Goal: Check status: Check status

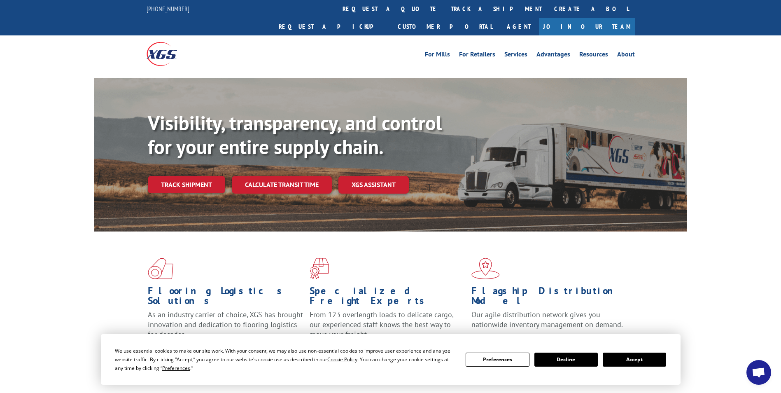
click at [162, 176] on link "Track shipment" at bounding box center [186, 184] width 77 height 17
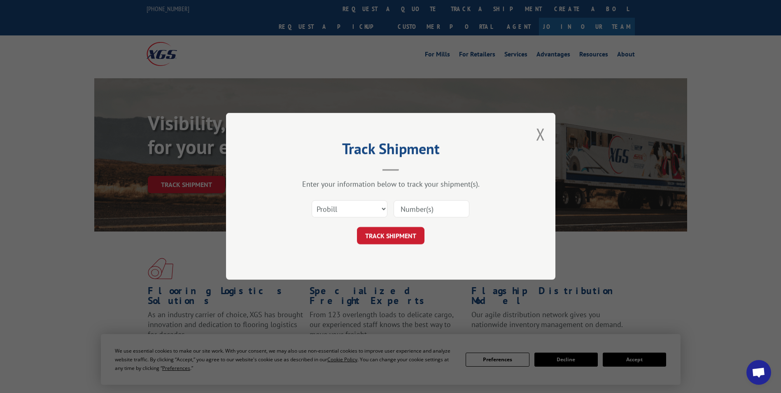
click at [411, 210] on input at bounding box center [432, 209] width 76 height 17
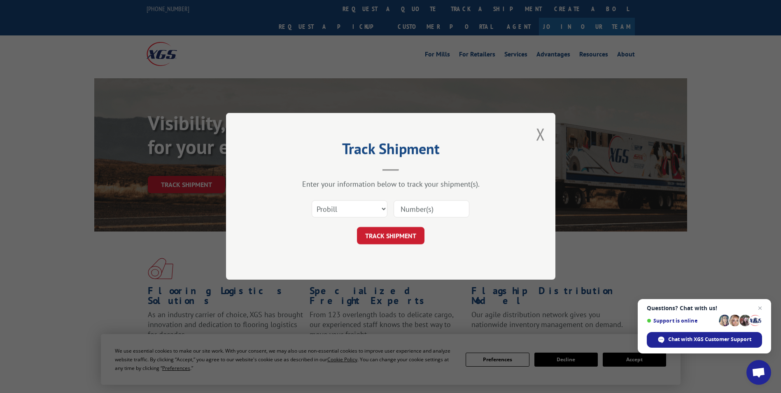
paste input "143266377"
type input "143266377"
click at [406, 240] on button "TRACK SHIPMENT" at bounding box center [391, 235] width 68 height 17
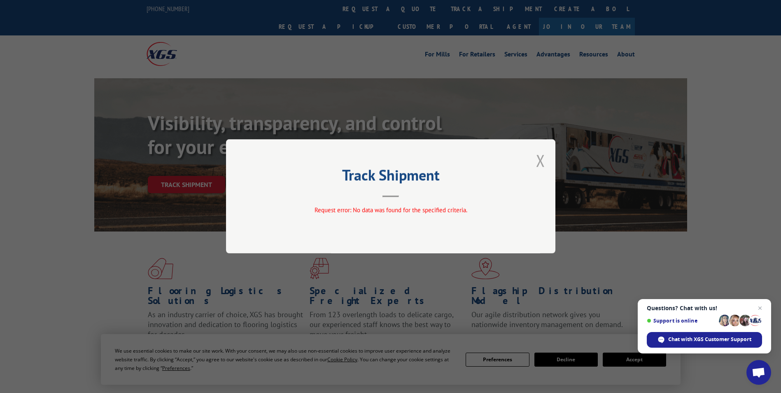
click at [538, 164] on button "Close modal" at bounding box center [540, 161] width 9 height 22
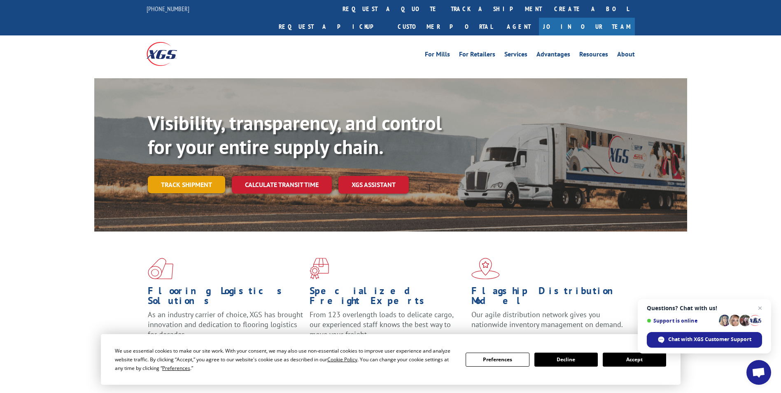
click at [191, 176] on link "Track shipment" at bounding box center [186, 184] width 77 height 17
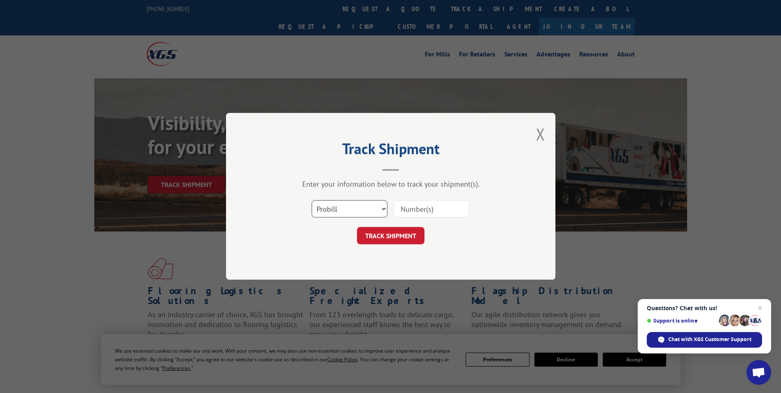
click at [364, 205] on select "Select category... Probill BOL PO" at bounding box center [350, 209] width 76 height 17
select select "bol"
click at [312, 201] on select "Select category... Probill BOL PO" at bounding box center [350, 209] width 76 height 17
click at [436, 206] on input at bounding box center [432, 209] width 76 height 17
paste input "143266377"
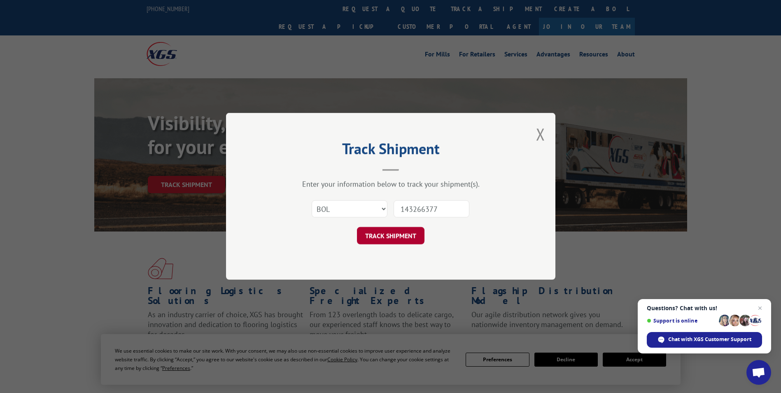
type input "143266377"
click at [402, 233] on button "TRACK SHIPMENT" at bounding box center [391, 235] width 68 height 17
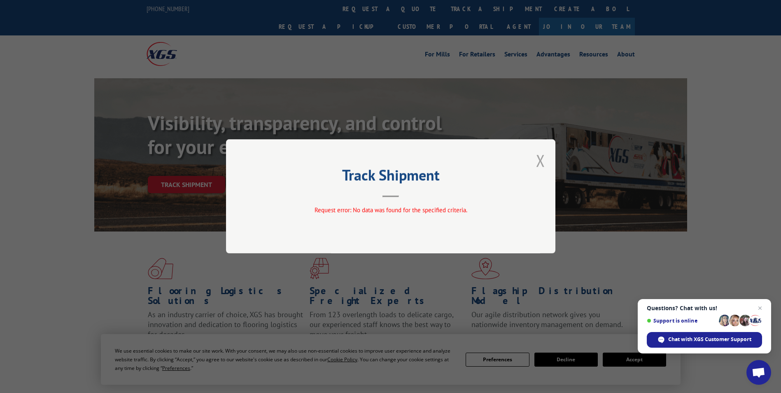
click at [542, 162] on button "Close modal" at bounding box center [540, 161] width 9 height 22
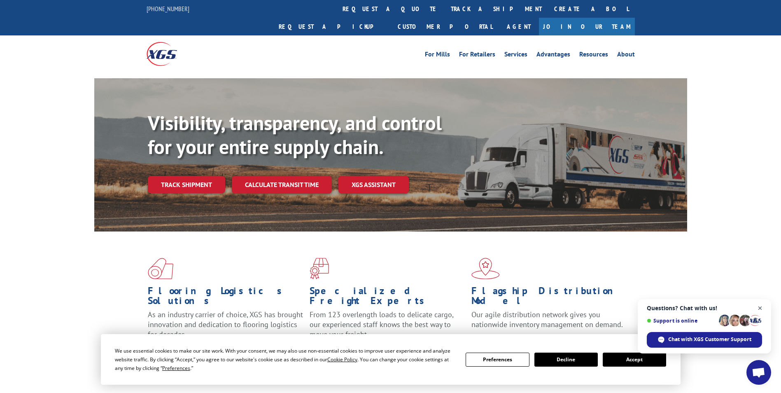
click at [759, 307] on span "Close chat" at bounding box center [760, 308] width 10 height 10
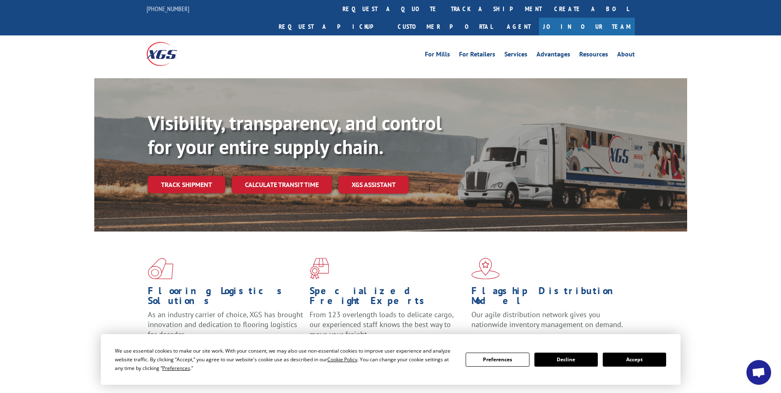
click at [650, 355] on button "Accept" at bounding box center [634, 360] width 63 height 14
